Goal: Contribute content: Add original content to the website for others to see

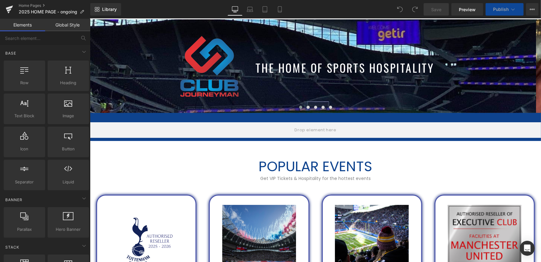
scroll to position [340, 0]
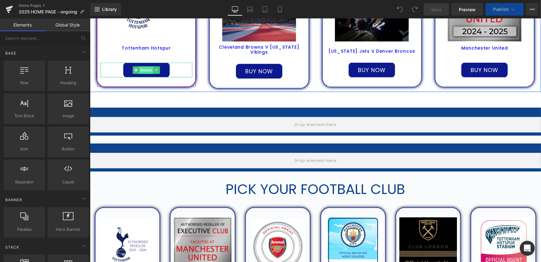
click at [144, 71] on span "Button" at bounding box center [146, 69] width 14 height 7
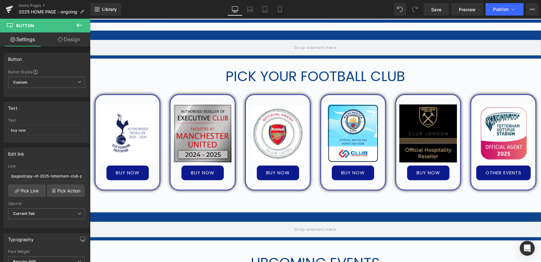
scroll to position [453, 0]
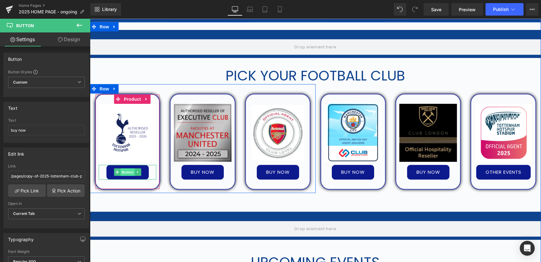
click at [126, 169] on span "Button" at bounding box center [127, 171] width 14 height 7
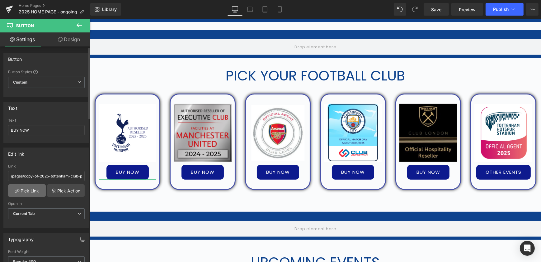
click at [29, 187] on link "Pick Link" at bounding box center [27, 190] width 38 height 12
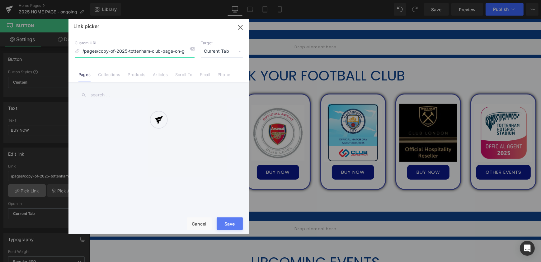
scroll to position [0, 2]
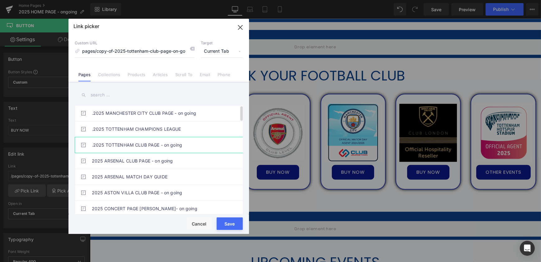
click at [153, 147] on link ".2025 TOTTENHAM CLUB PAGE - on going" at bounding box center [160, 145] width 137 height 16
click at [230, 226] on button "Save" at bounding box center [230, 223] width 26 height 12
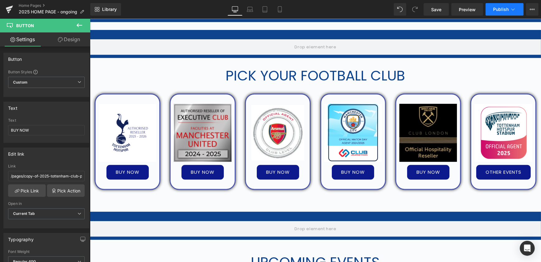
click at [503, 10] on span "Publish" at bounding box center [501, 9] width 16 height 5
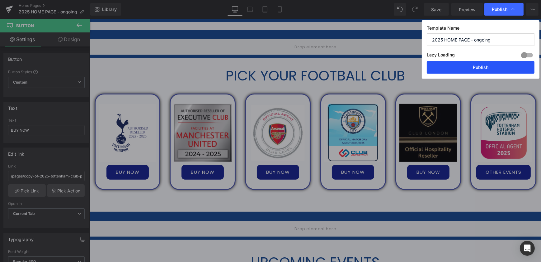
click at [489, 67] on button "Publish" at bounding box center [481, 67] width 108 height 12
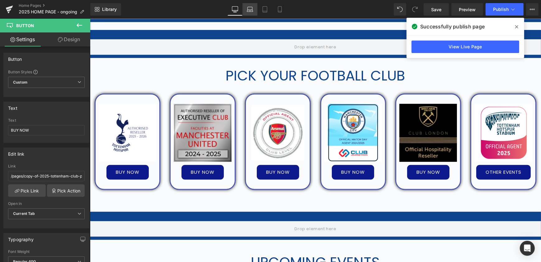
click at [252, 9] on icon at bounding box center [250, 9] width 6 height 6
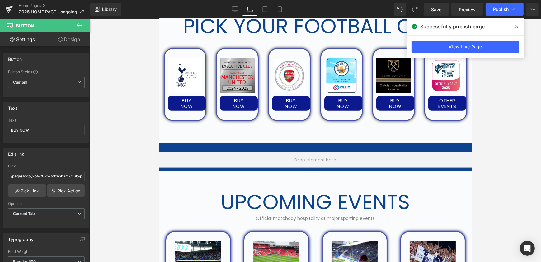
scroll to position [448, 0]
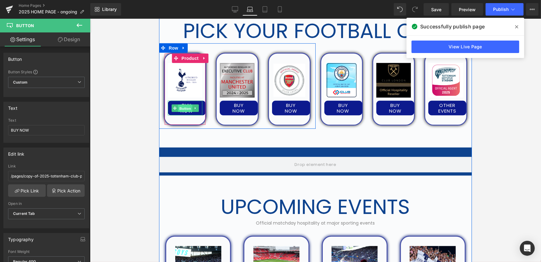
click at [184, 109] on span "Button" at bounding box center [185, 108] width 14 height 7
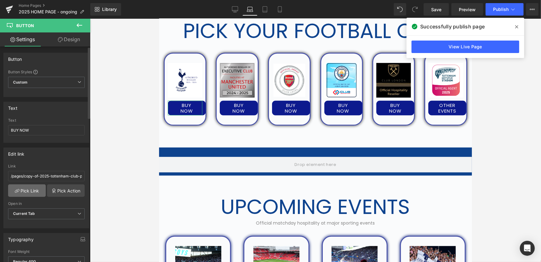
click at [34, 190] on link "Pick Link" at bounding box center [27, 190] width 38 height 12
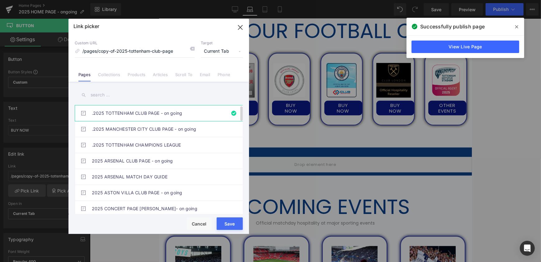
click at [177, 112] on link ".2025 TOTTENHAM CLUB PAGE - on going" at bounding box center [160, 113] width 137 height 16
drag, startPoint x: 76, startPoint y: 204, endPoint x: 235, endPoint y: 222, distance: 160.3
click at [235, 222] on button "Save" at bounding box center [230, 223] width 26 height 12
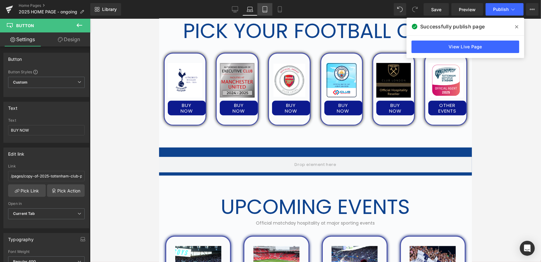
click at [265, 7] on icon at bounding box center [265, 9] width 6 height 6
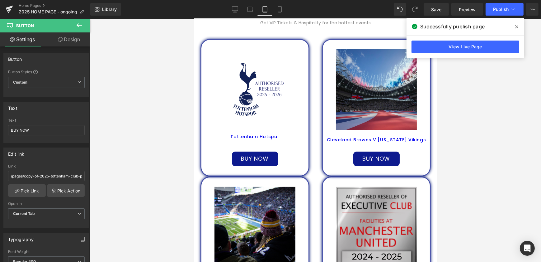
scroll to position [312, 0]
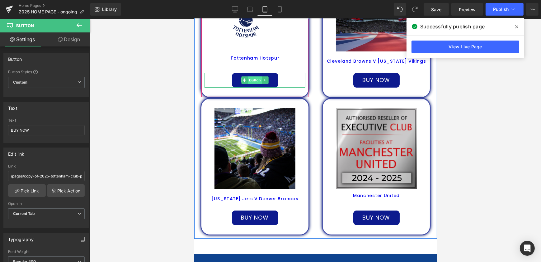
click at [253, 80] on span "Button" at bounding box center [255, 79] width 14 height 7
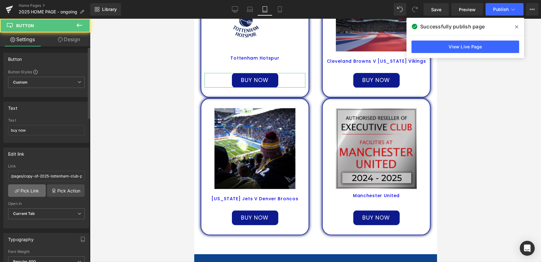
click at [37, 188] on link "Pick Link" at bounding box center [27, 190] width 38 height 12
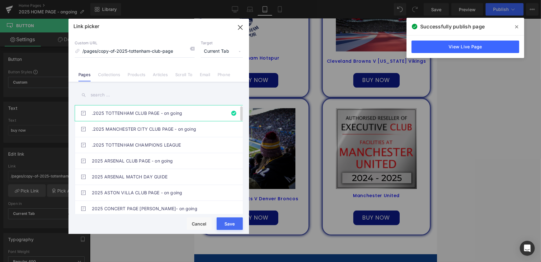
click at [167, 112] on link ".2025 TOTTENHAM CLUB PAGE - on going" at bounding box center [160, 113] width 137 height 16
click at [233, 222] on button "Save" at bounding box center [230, 223] width 26 height 12
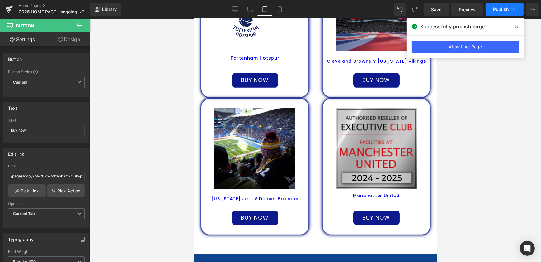
click at [499, 7] on span "Publish" at bounding box center [501, 9] width 16 height 5
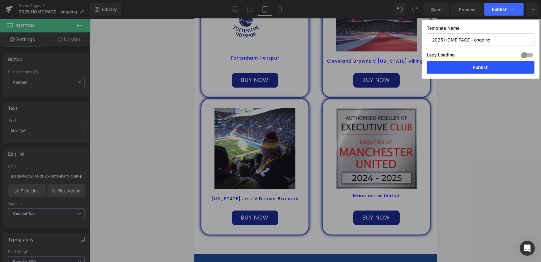
click at [478, 62] on button "Publish" at bounding box center [481, 67] width 108 height 12
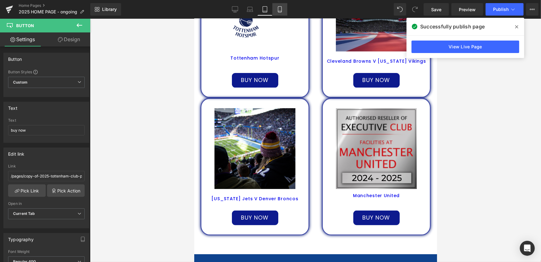
drag, startPoint x: 39, startPoint y: 29, endPoint x: 281, endPoint y: 9, distance: 243.2
click at [280, 10] on icon at bounding box center [280, 9] width 6 height 6
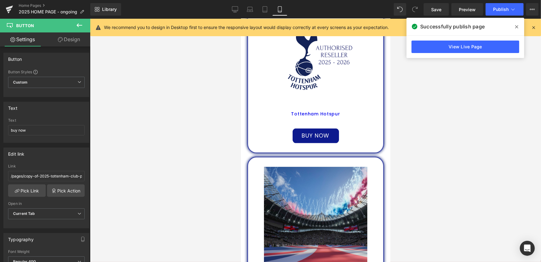
scroll to position [264, 0]
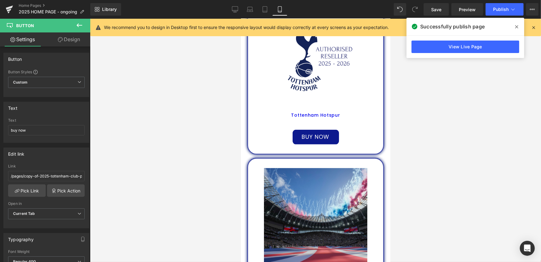
click at [317, 138] on div "buy now Button" at bounding box center [315, 137] width 129 height 15
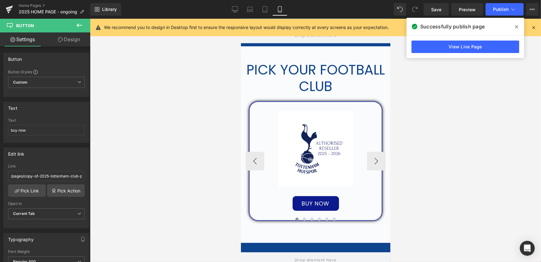
scroll to position [972, 0]
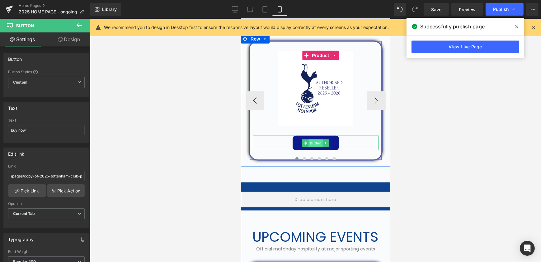
click at [317, 144] on span "Button" at bounding box center [316, 142] width 14 height 7
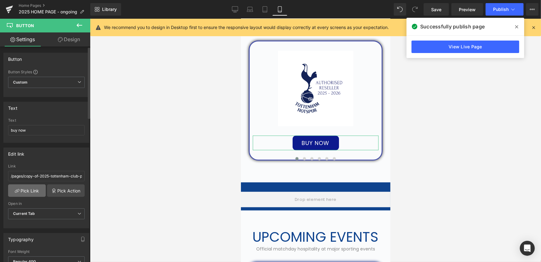
click at [36, 193] on link "Pick Link" at bounding box center [27, 190] width 38 height 12
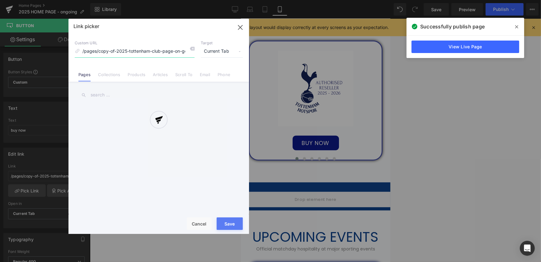
scroll to position [0, 2]
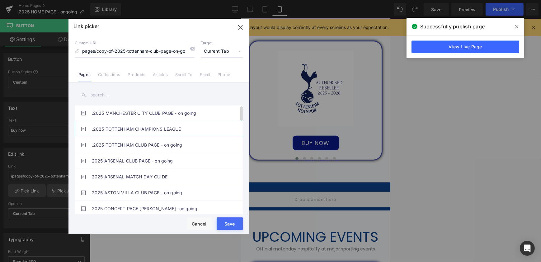
click at [163, 127] on link ".2025 TOTTENHAM CHAMPIONS LEAGUE" at bounding box center [160, 129] width 137 height 16
click at [165, 148] on link ".2025 TOTTENHAM CLUB PAGE - on going" at bounding box center [160, 145] width 137 height 16
click at [233, 224] on button "Save" at bounding box center [230, 223] width 26 height 12
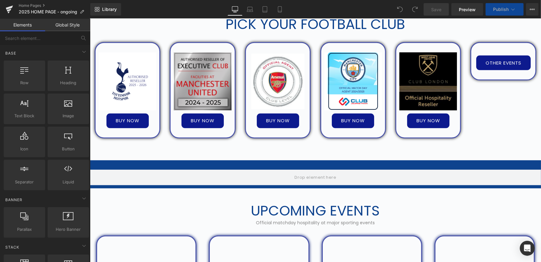
scroll to position [510, 0]
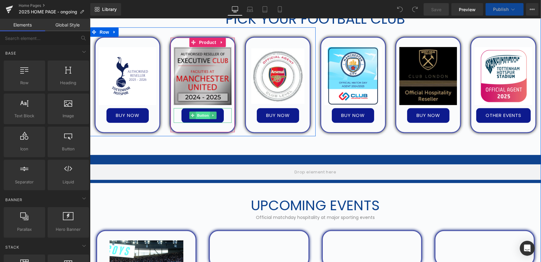
click at [202, 117] on span "Button" at bounding box center [203, 115] width 14 height 7
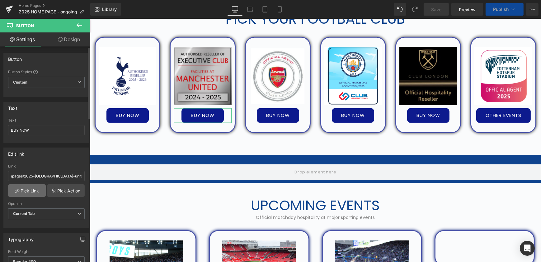
click at [25, 192] on link "Pick Link" at bounding box center [27, 190] width 38 height 12
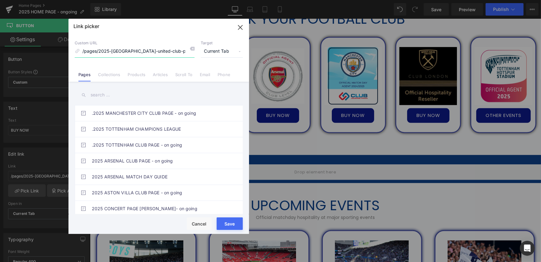
scroll to position [0, 2]
click at [193, 98] on input "text" at bounding box center [159, 95] width 168 height 14
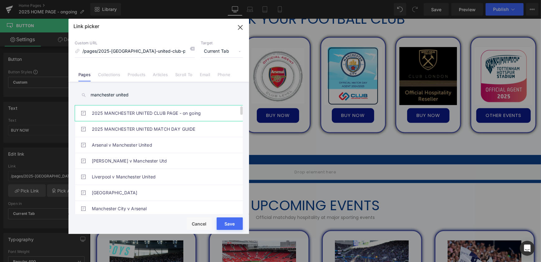
type input "manchester united"
click at [173, 113] on link "2025 MANCHESTER UNITED CLUB PAGE - on going" at bounding box center [160, 113] width 137 height 16
drag, startPoint x: 234, startPoint y: 222, endPoint x: 144, endPoint y: 203, distance: 91.7
click at [234, 222] on button "Save" at bounding box center [230, 223] width 26 height 12
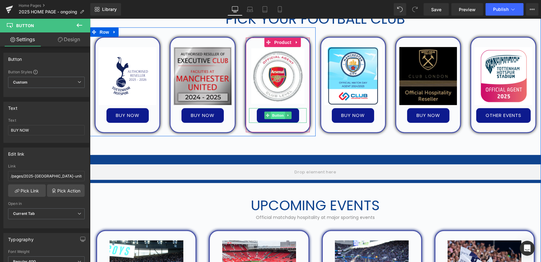
click at [275, 114] on span "Button" at bounding box center [278, 115] width 14 height 7
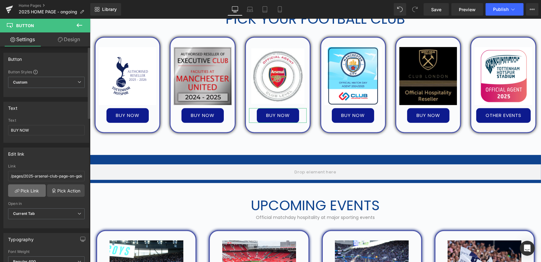
click at [30, 189] on link "Pick Link" at bounding box center [27, 190] width 38 height 12
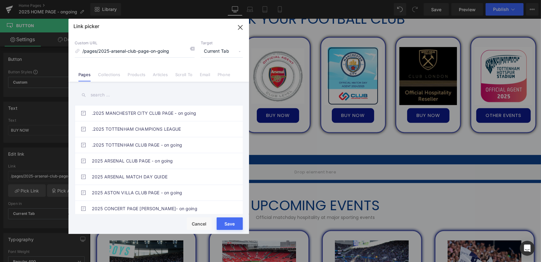
click at [130, 96] on input "text" at bounding box center [159, 95] width 168 height 14
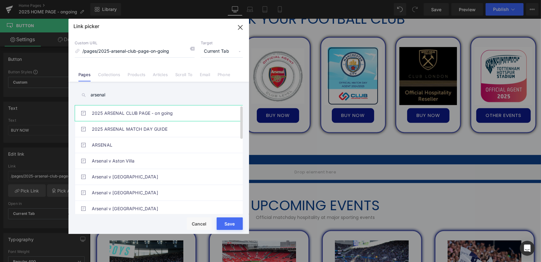
type input "arsenal"
click at [149, 108] on link "2025 ARSENAL CLUB PAGE - on going" at bounding box center [160, 113] width 137 height 16
click at [225, 223] on button "Save" at bounding box center [230, 223] width 26 height 12
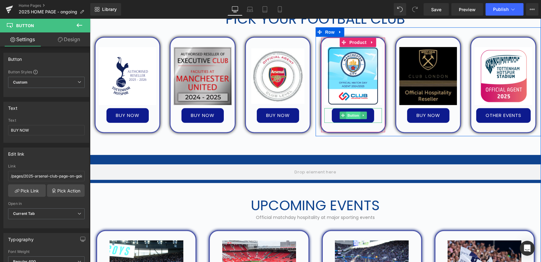
click at [352, 116] on span "Button" at bounding box center [353, 115] width 14 height 7
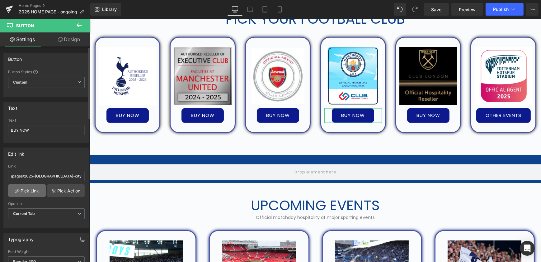
click at [32, 191] on link "Pick Link" at bounding box center [27, 190] width 38 height 12
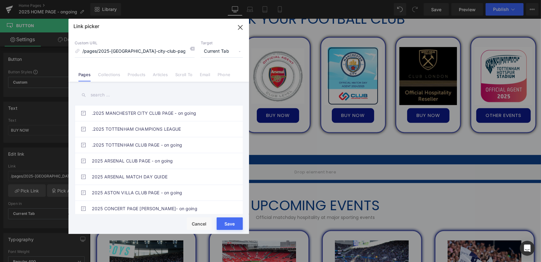
click at [113, 94] on input "text" at bounding box center [159, 95] width 168 height 14
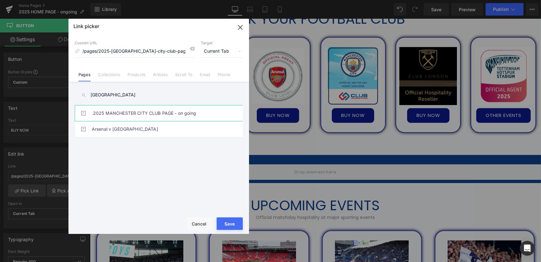
type input "manchester city"
click at [143, 111] on link ".2025 MANCHESTER CITY CLUB PAGE - on going" at bounding box center [160, 113] width 137 height 16
click at [227, 221] on button "Save" at bounding box center [230, 223] width 26 height 12
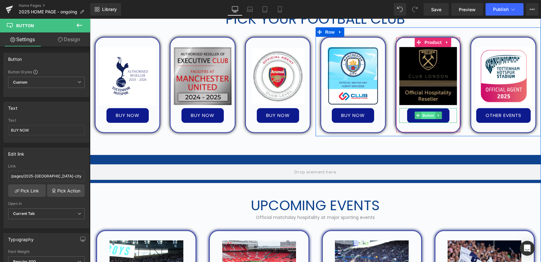
click at [426, 116] on span "Button" at bounding box center [428, 115] width 14 height 7
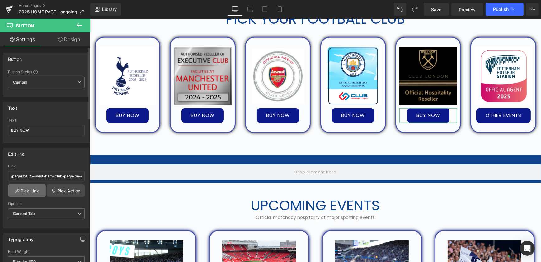
click at [30, 184] on link "Pick Link" at bounding box center [27, 190] width 38 height 12
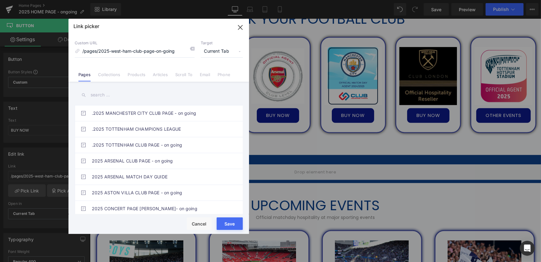
click at [151, 97] on input "text" at bounding box center [159, 95] width 168 height 14
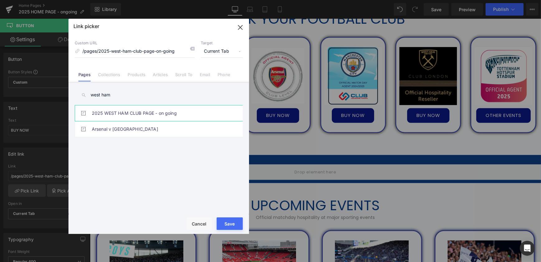
type input "west ham"
click at [158, 109] on link "2025 WEST HAM CLUB PAGE - on going" at bounding box center [160, 113] width 137 height 16
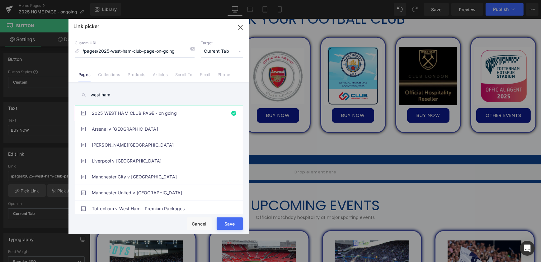
click at [232, 221] on button "Save" at bounding box center [230, 223] width 26 height 12
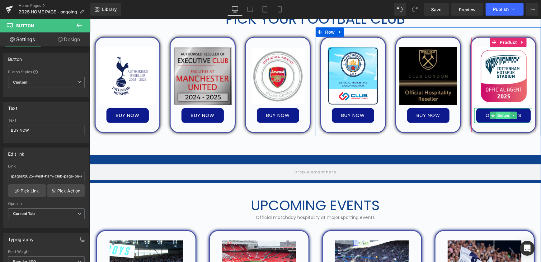
click at [503, 114] on span "Button" at bounding box center [504, 115] width 14 height 7
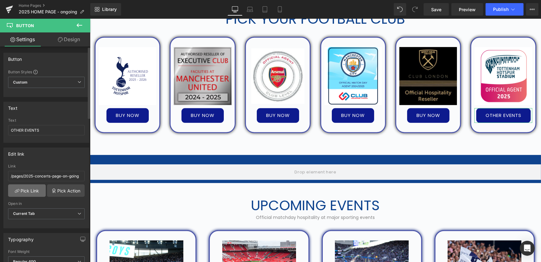
click at [34, 188] on link "Pick Link" at bounding box center [27, 190] width 38 height 12
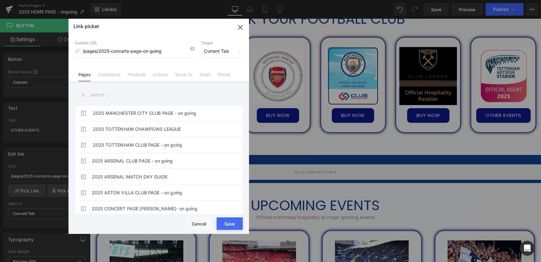
click at [146, 98] on input "text" at bounding box center [159, 95] width 168 height 14
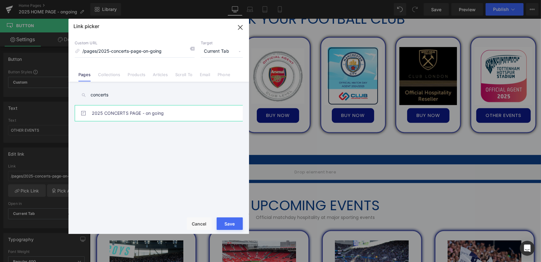
type input "concerts"
click at [168, 110] on link "2025 CONCERTS PAGE - on going" at bounding box center [160, 113] width 137 height 16
click at [231, 222] on button "Save" at bounding box center [230, 223] width 26 height 12
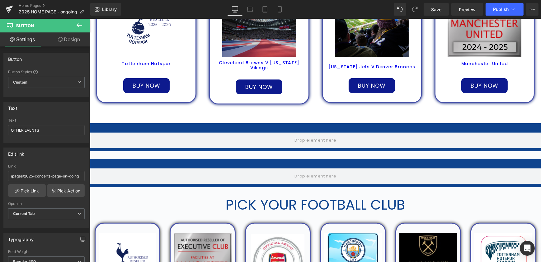
scroll to position [312, 0]
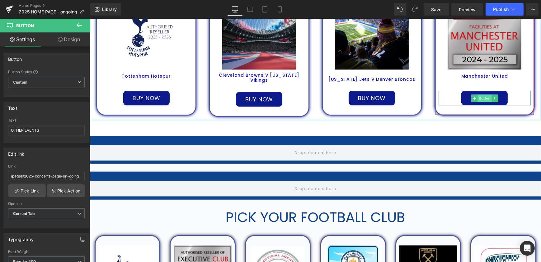
click at [483, 97] on span "Button" at bounding box center [485, 97] width 14 height 7
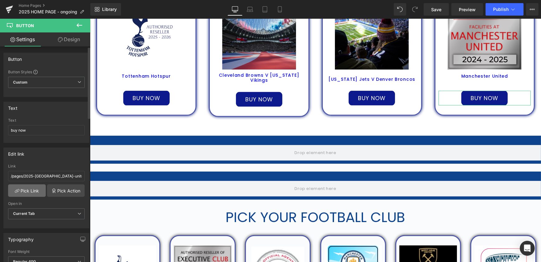
click at [31, 192] on link "Pick Link" at bounding box center [27, 190] width 38 height 12
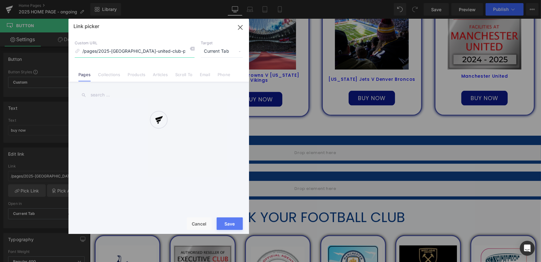
scroll to position [0, 2]
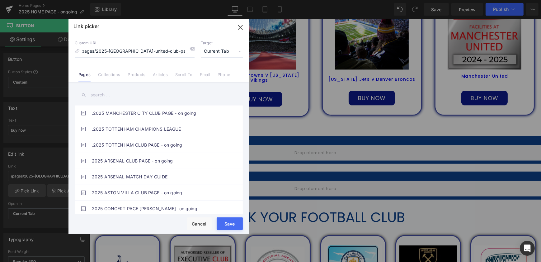
click at [142, 97] on input "text" at bounding box center [159, 95] width 168 height 14
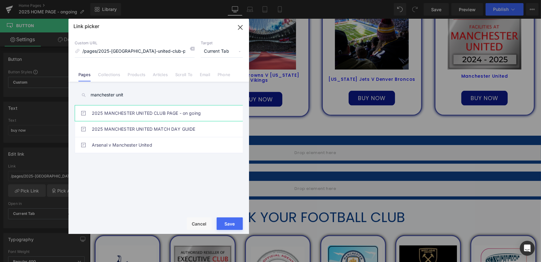
type input "manchester unit"
click at [171, 113] on link "2025 MANCHESTER UNITED CLUB PAGE - on going" at bounding box center [160, 113] width 137 height 16
click at [231, 226] on button "Save" at bounding box center [230, 223] width 26 height 12
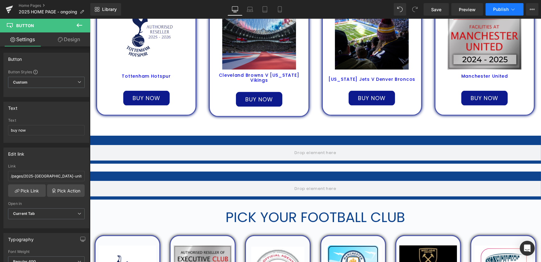
click at [501, 12] on button "Publish" at bounding box center [505, 9] width 38 height 12
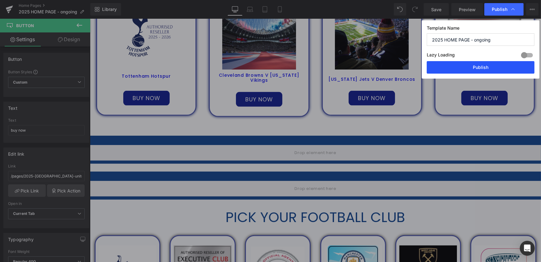
click at [485, 67] on button "Publish" at bounding box center [481, 67] width 108 height 12
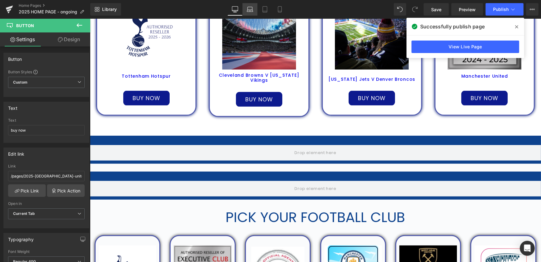
click at [253, 9] on icon at bounding box center [250, 9] width 6 height 6
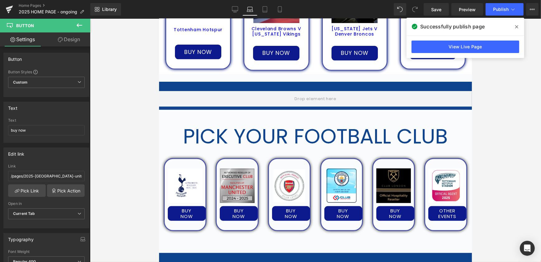
scroll to position [400, 0]
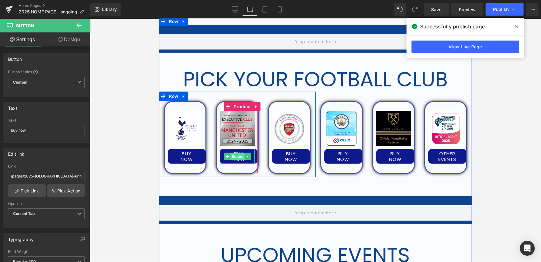
click at [236, 155] on span "Button" at bounding box center [237, 156] width 14 height 7
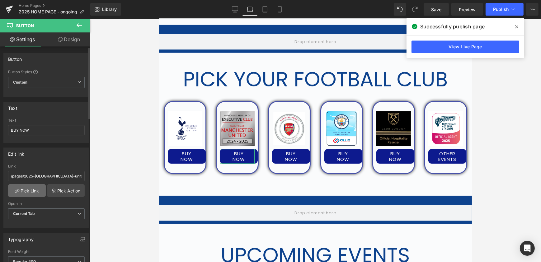
click at [29, 192] on link "Pick Link" at bounding box center [27, 190] width 38 height 12
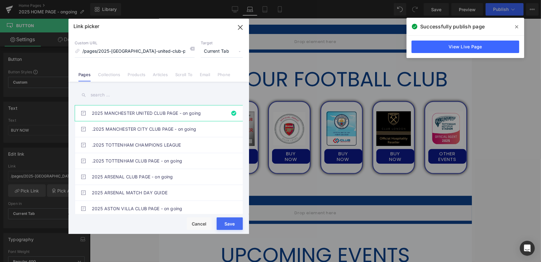
click at [137, 91] on input "text" at bounding box center [159, 95] width 168 height 14
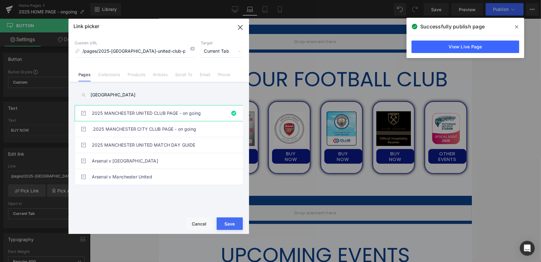
type input "manchester"
click at [162, 112] on link "2025 MANCHESTER UNITED CLUB PAGE - on going" at bounding box center [160, 113] width 137 height 16
click at [230, 226] on button "Save" at bounding box center [230, 223] width 26 height 12
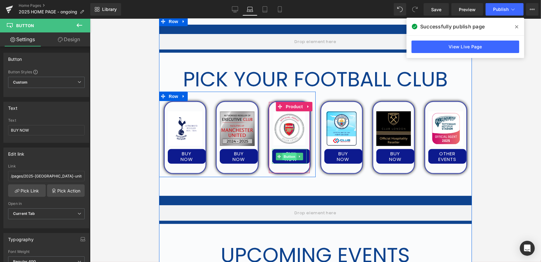
click at [290, 156] on span "Button" at bounding box center [289, 156] width 14 height 7
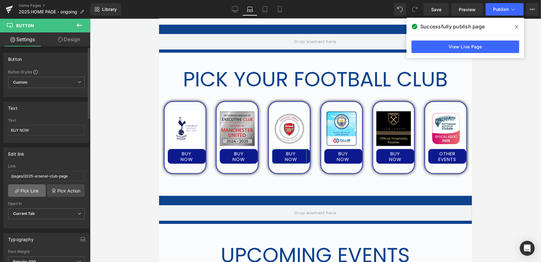
click at [23, 190] on link "Pick Link" at bounding box center [27, 190] width 38 height 12
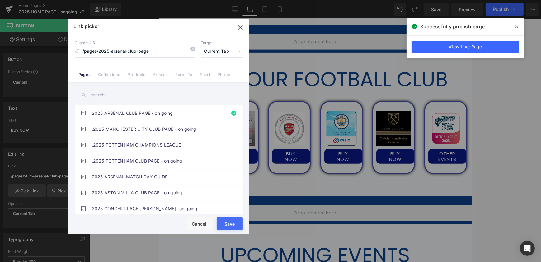
click at [109, 95] on input "text" at bounding box center [159, 95] width 168 height 14
type input "arsenal"
click at [128, 107] on link "2025 ARSENAL CLUB PAGE - on going" at bounding box center [160, 113] width 137 height 16
click at [223, 222] on button "Save" at bounding box center [230, 223] width 26 height 12
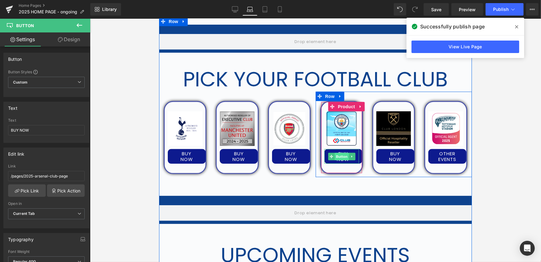
click at [342, 156] on span "Button" at bounding box center [342, 156] width 14 height 7
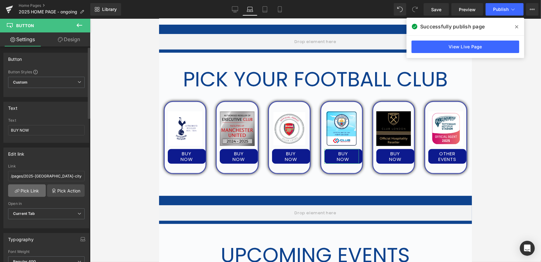
click at [25, 187] on link "Pick Link" at bounding box center [27, 190] width 38 height 12
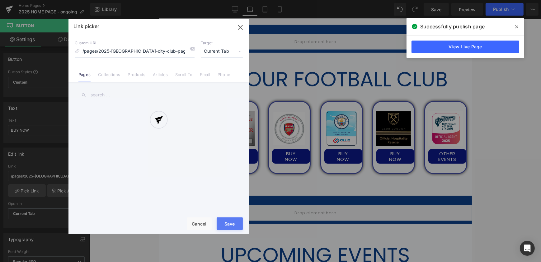
click at [102, 92] on div at bounding box center [159, 126] width 181 height 215
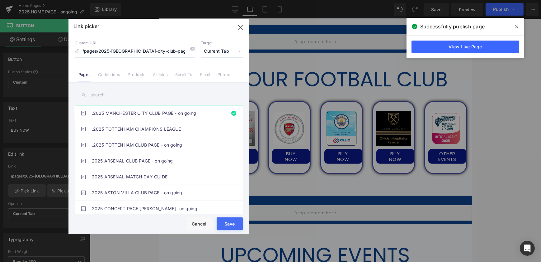
click at [107, 99] on input "text" at bounding box center [159, 95] width 168 height 14
type input "manchester city"
click at [167, 115] on link ".2025 MANCHESTER CITY CLUB PAGE - on going" at bounding box center [160, 113] width 137 height 16
click at [226, 223] on button "Save" at bounding box center [230, 223] width 26 height 12
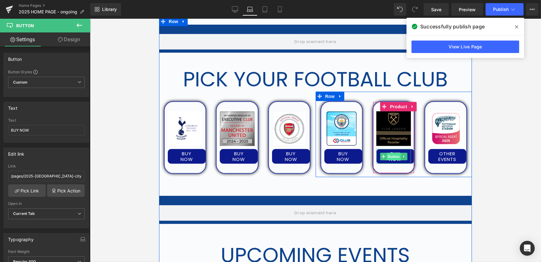
click at [395, 156] on span "Button" at bounding box center [394, 156] width 14 height 7
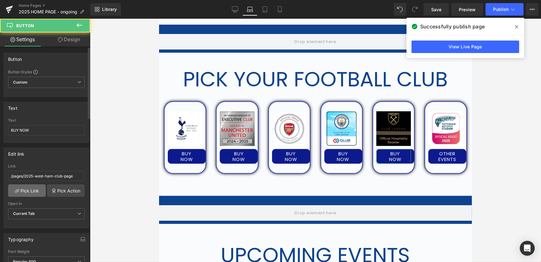
click at [32, 188] on link "Pick Link" at bounding box center [27, 190] width 38 height 12
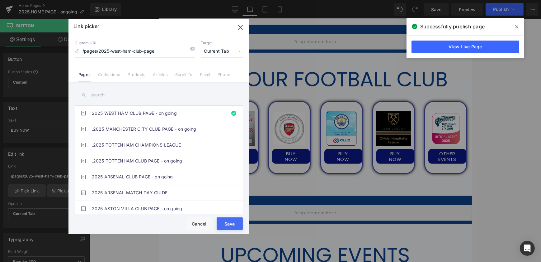
click at [115, 94] on input "text" at bounding box center [159, 95] width 168 height 14
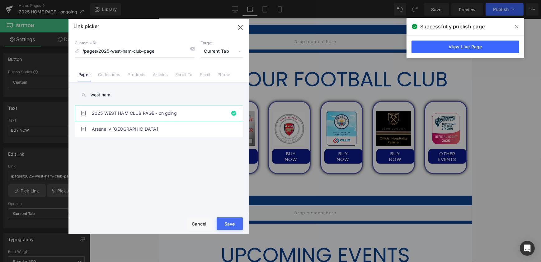
type input "west ham"
click at [123, 112] on link "2025 WEST HAM CLUB PAGE - on going" at bounding box center [160, 113] width 137 height 16
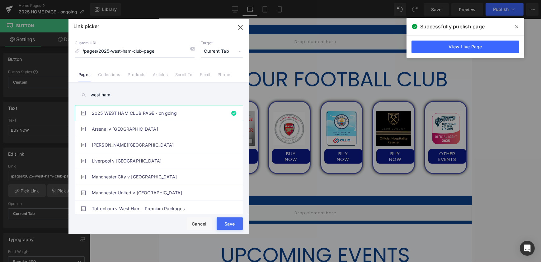
click at [231, 222] on button "Save" at bounding box center [230, 223] width 26 height 12
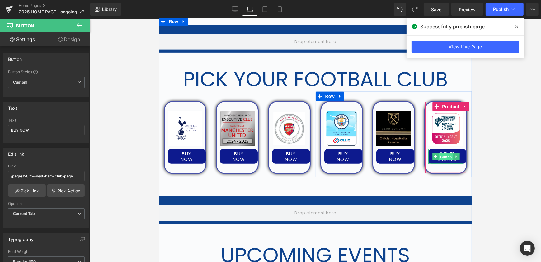
drag, startPoint x: 445, startPoint y: 156, endPoint x: 231, endPoint y: 199, distance: 219.0
click at [445, 156] on span "Button" at bounding box center [446, 156] width 14 height 7
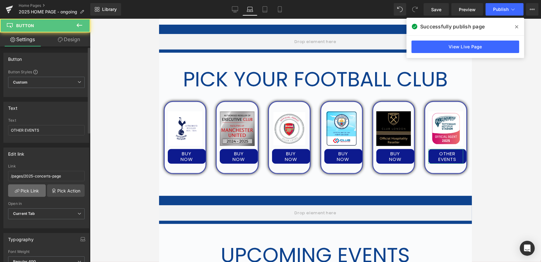
click at [23, 188] on link "Pick Link" at bounding box center [27, 190] width 38 height 12
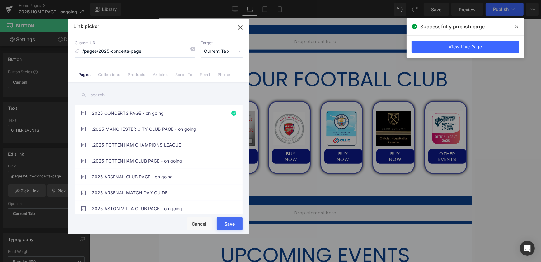
click at [147, 96] on input "text" at bounding box center [159, 95] width 168 height 14
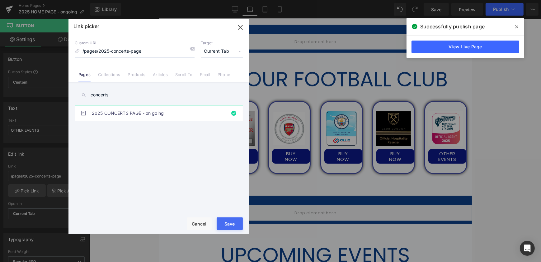
type input "concerts"
click at [170, 106] on link "2025 CONCERTS PAGE - on going" at bounding box center [160, 113] width 137 height 16
click at [235, 224] on button "Save" at bounding box center [230, 223] width 26 height 12
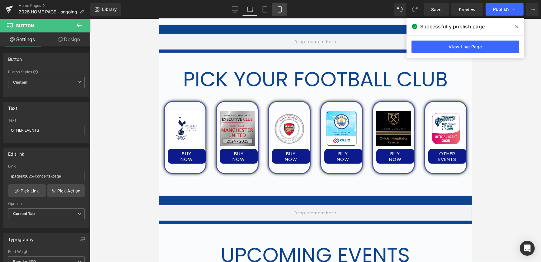
click at [280, 10] on icon at bounding box center [280, 9] width 6 height 6
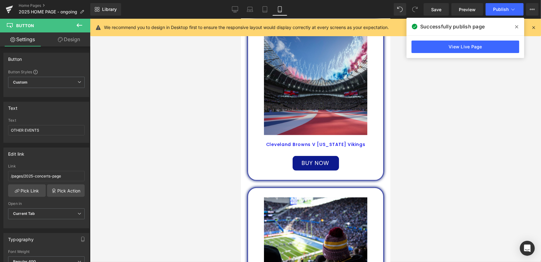
scroll to position [0, 0]
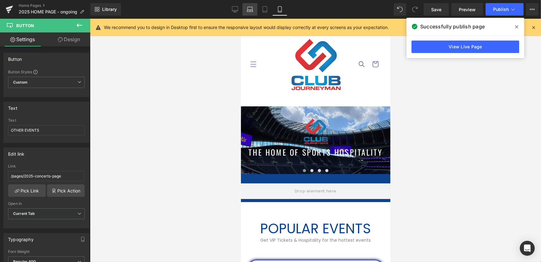
click at [247, 7] on icon at bounding box center [250, 9] width 6 height 6
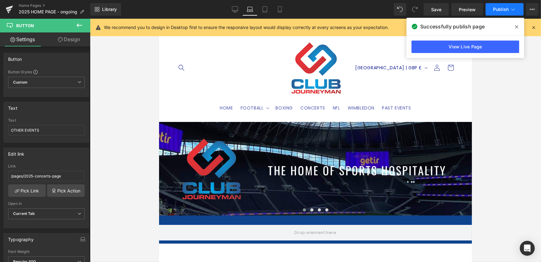
scroll to position [448, 0]
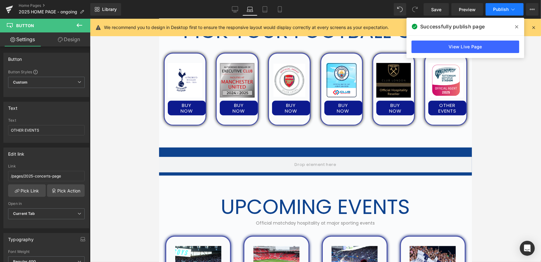
click at [510, 8] on button "Publish" at bounding box center [505, 9] width 38 height 12
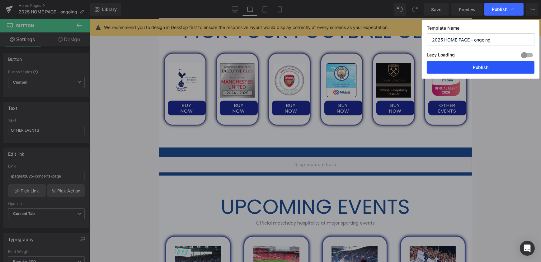
click at [496, 64] on button "Publish" at bounding box center [481, 67] width 108 height 12
